Goal: Navigation & Orientation: Find specific page/section

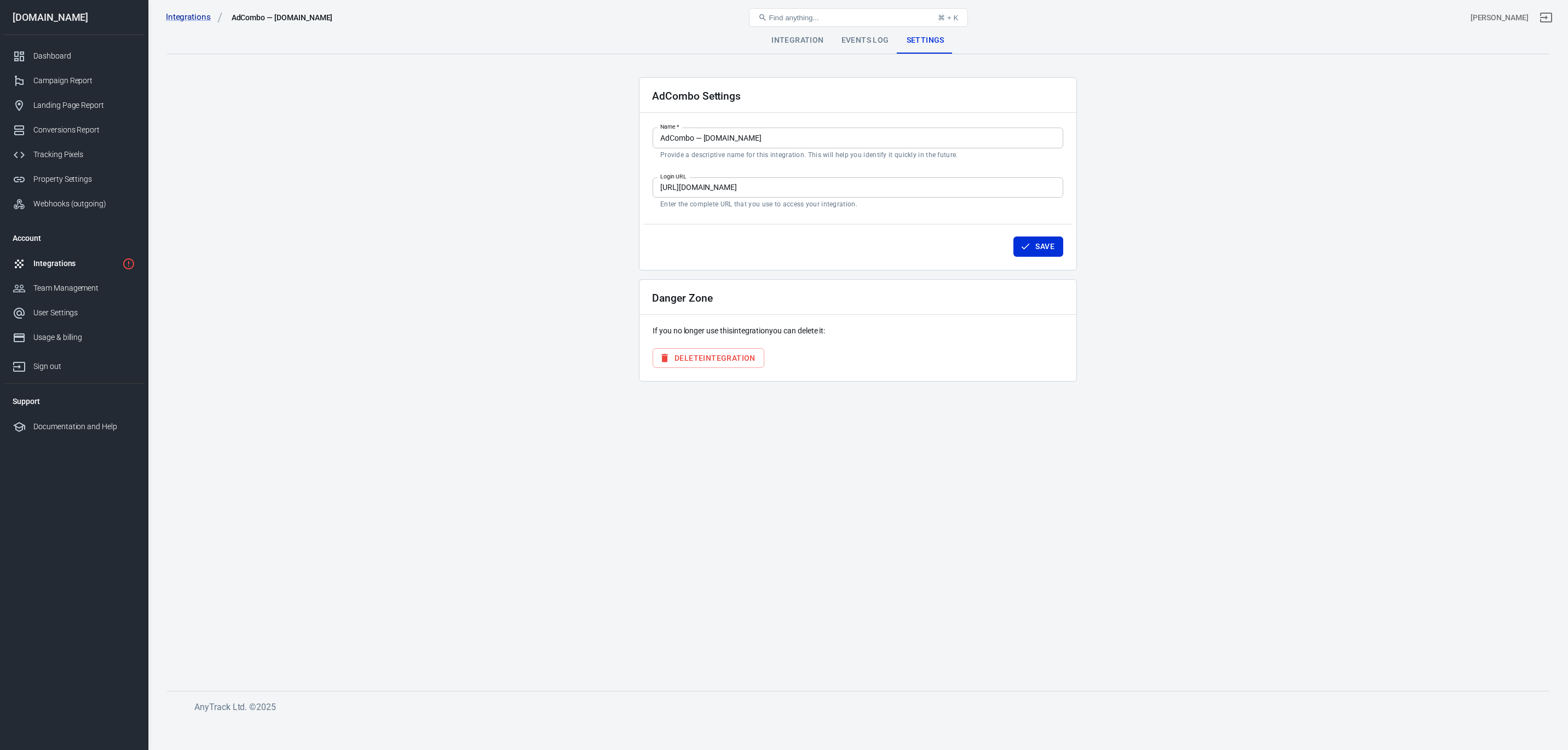
click at [90, 267] on div "Integrations" at bounding box center [76, 263] width 85 height 11
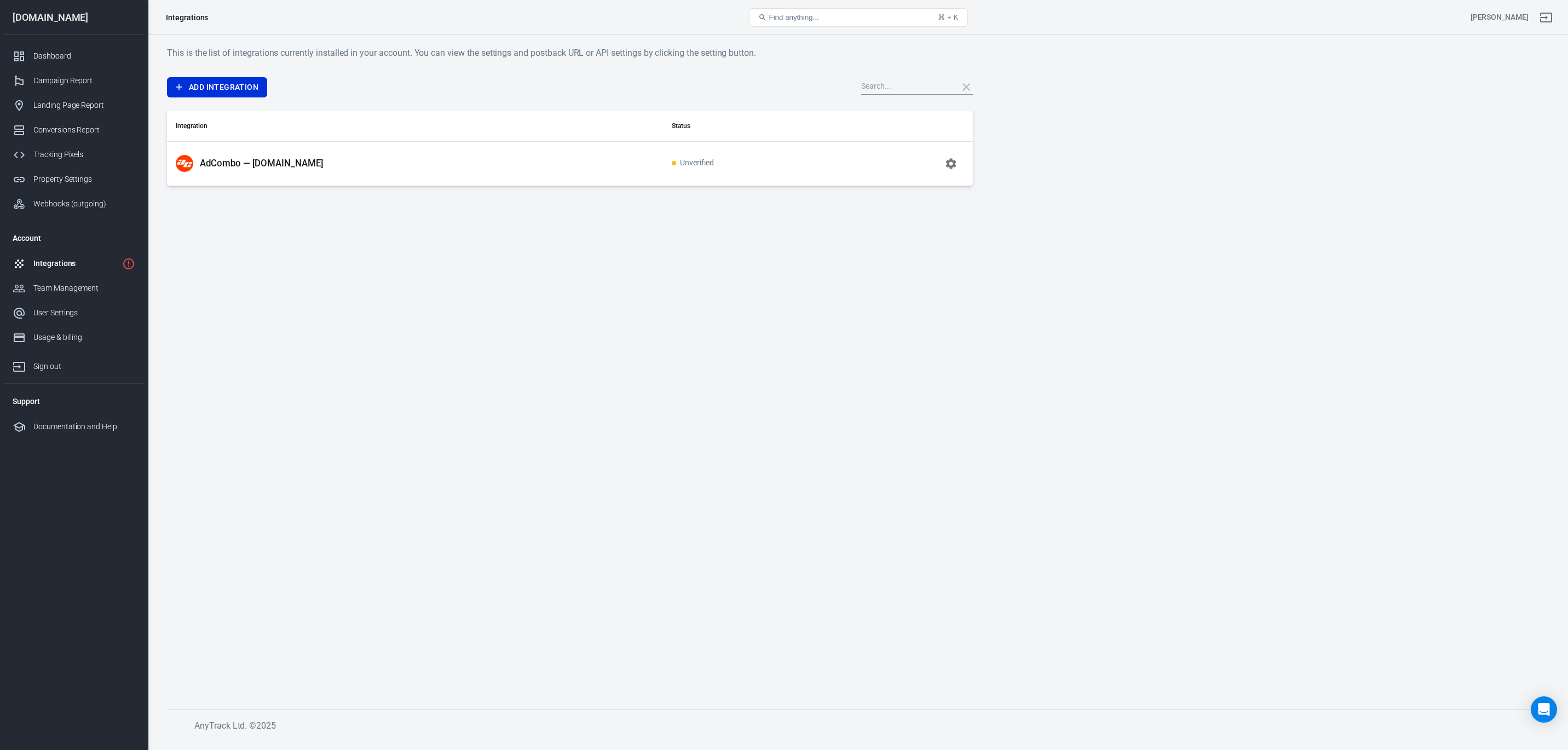
click at [949, 166] on icon "button" at bounding box center [951, 163] width 11 height 11
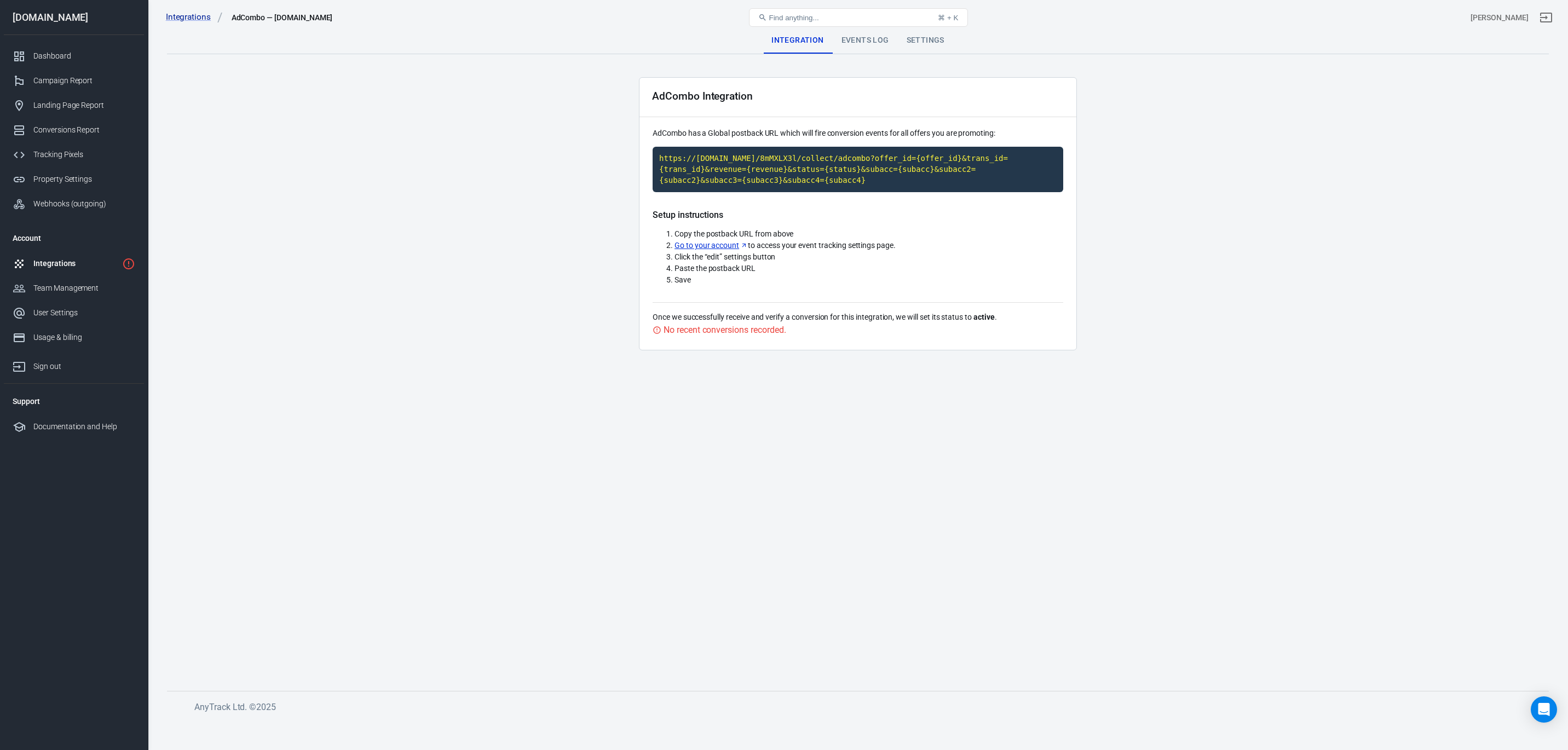
click at [846, 47] on div "Events Log" at bounding box center [865, 40] width 65 height 26
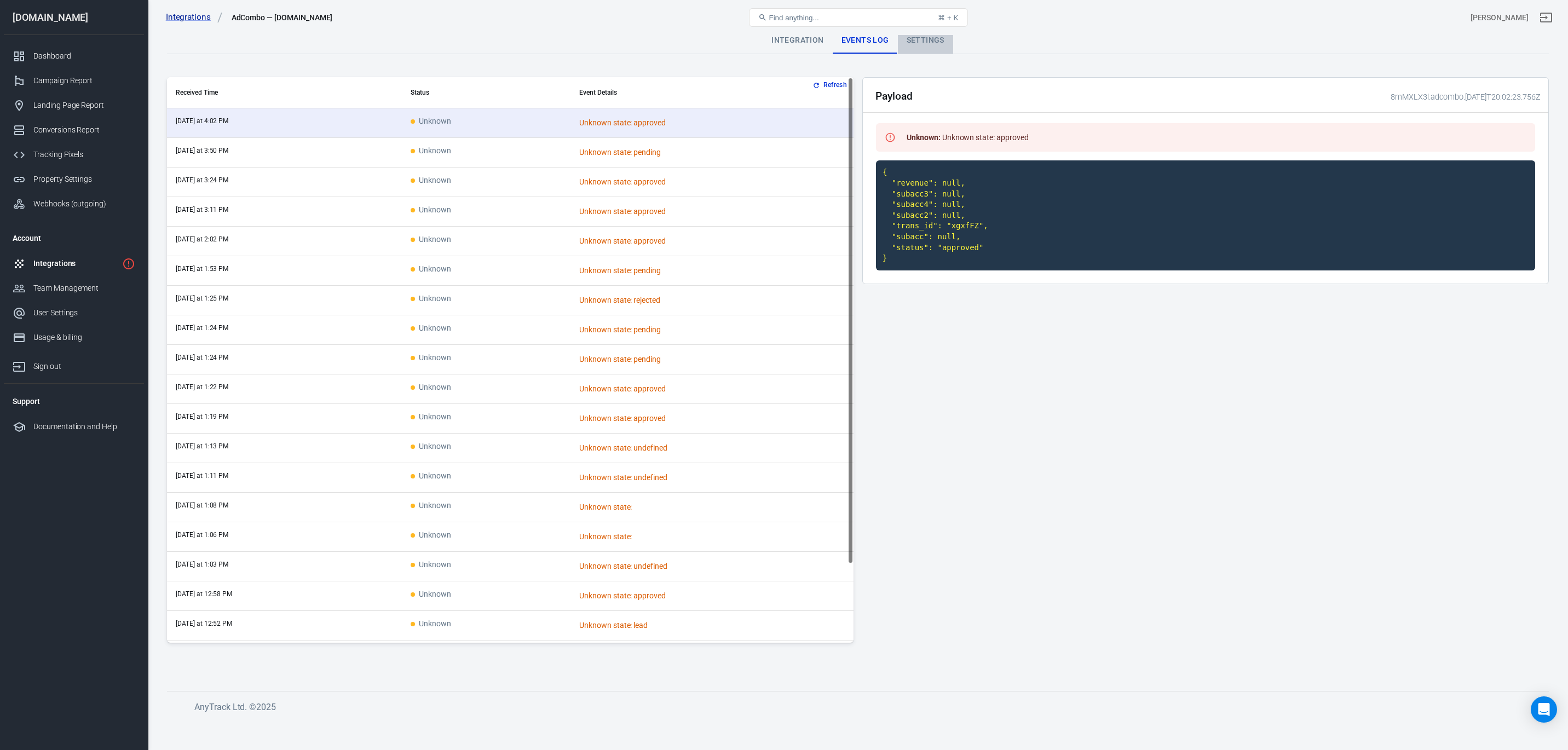
click at [940, 46] on div "Settings" at bounding box center [925, 40] width 55 height 26
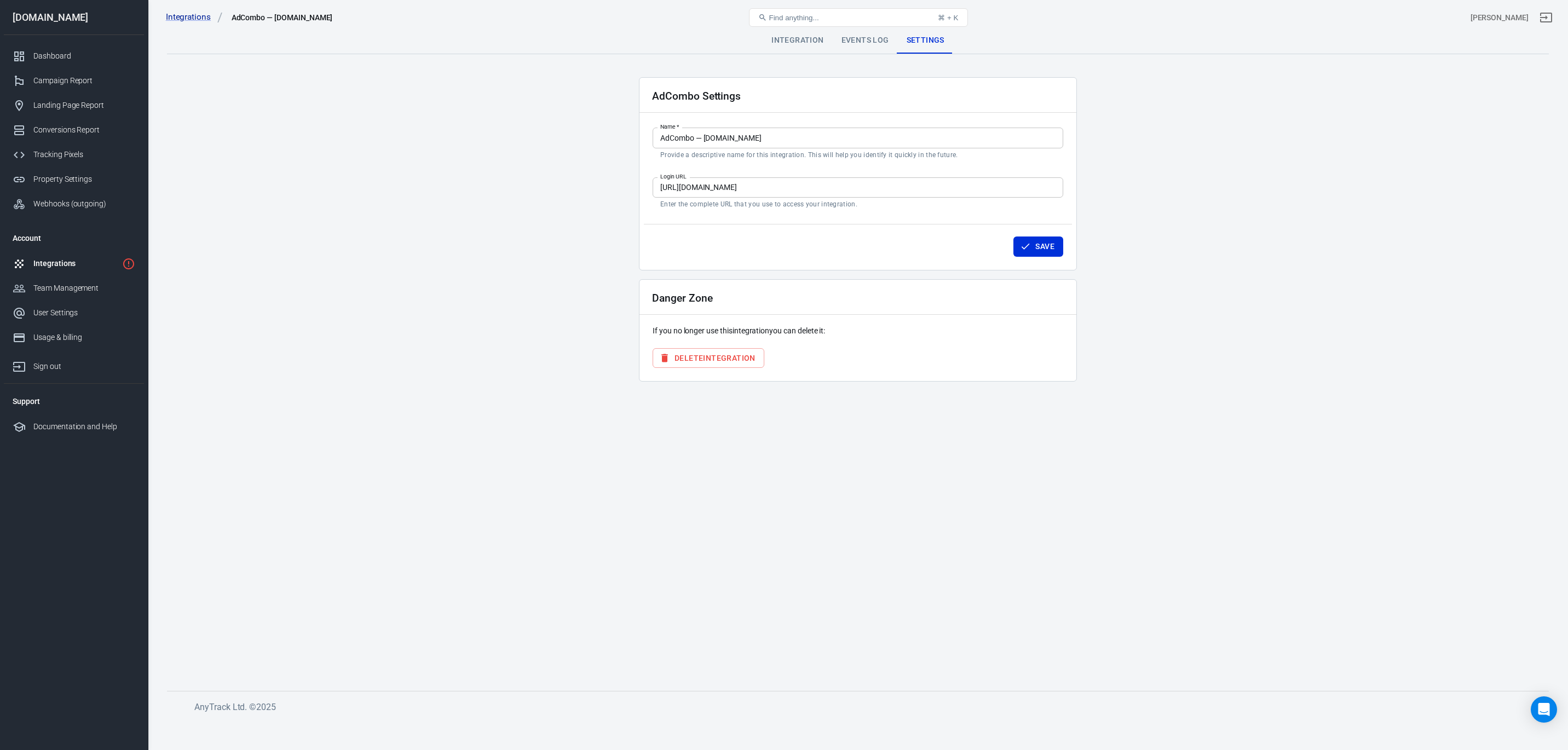
click at [784, 39] on div "Integration" at bounding box center [797, 40] width 69 height 26
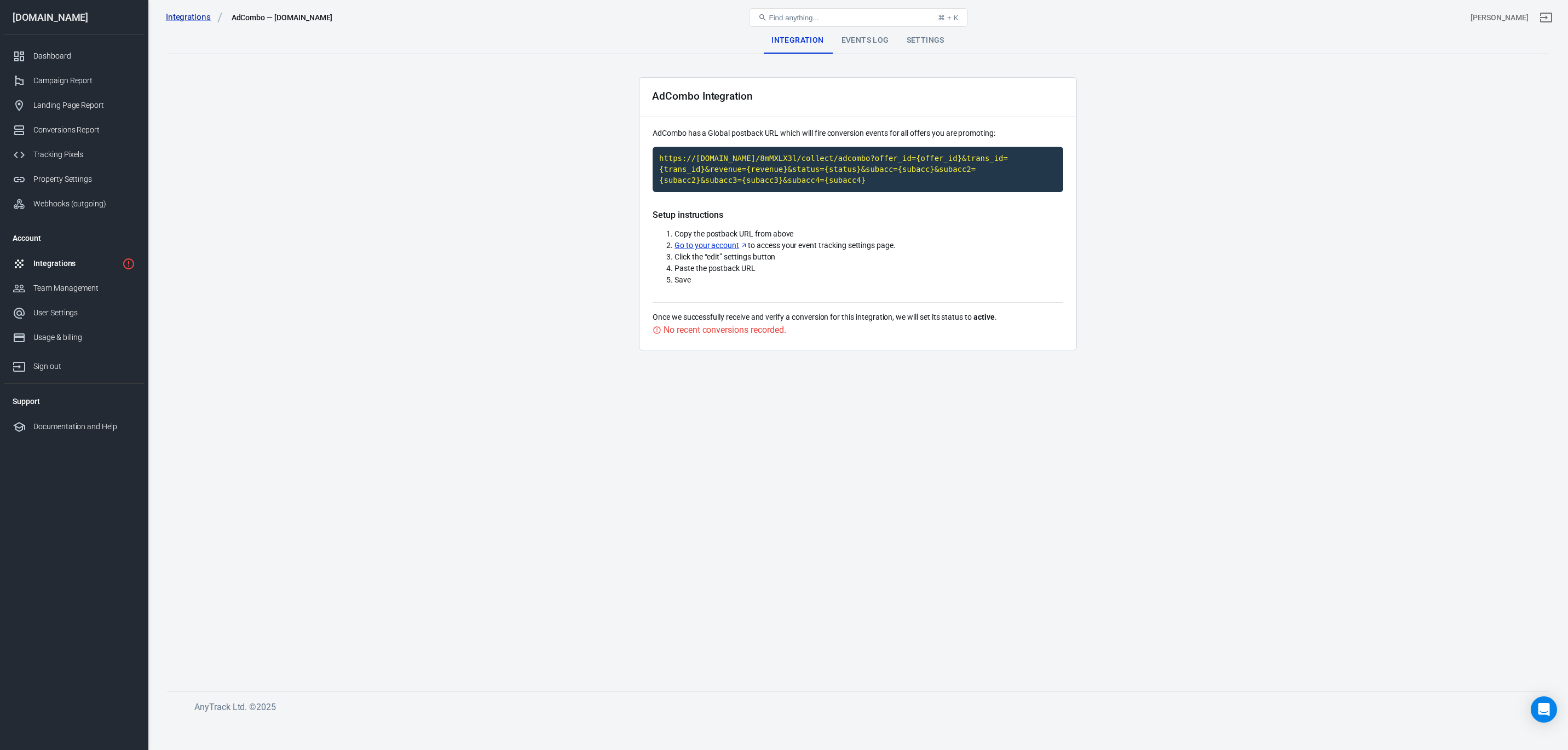
click at [59, 259] on div "Integrations" at bounding box center [76, 263] width 85 height 11
